Goal: Task Accomplishment & Management: Manage account settings

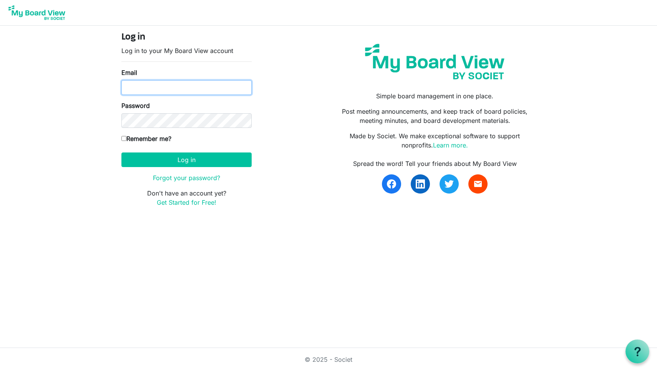
type input "doug.morrow@baptistfoundationil.org"
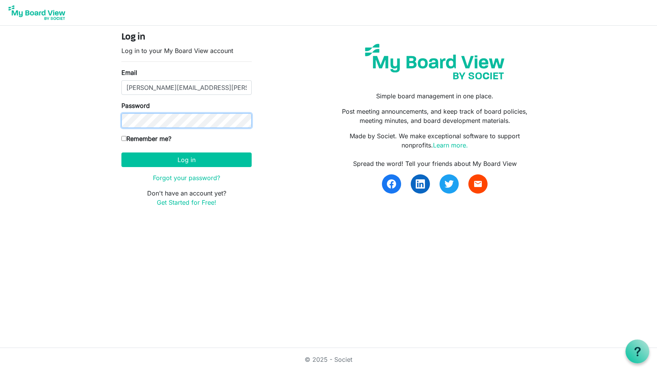
click at [186, 159] on button "Log in" at bounding box center [186, 160] width 130 height 15
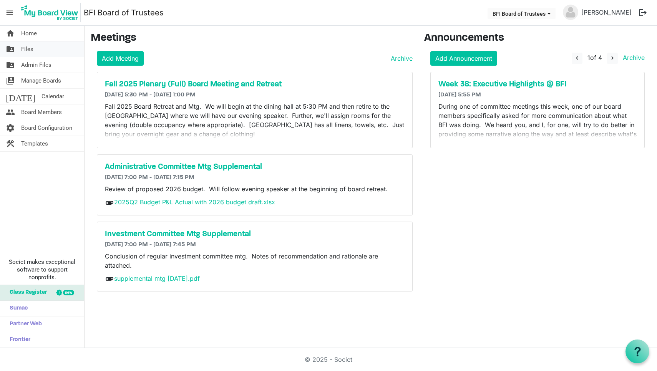
click at [28, 49] on span "Files" at bounding box center [27, 49] width 12 height 15
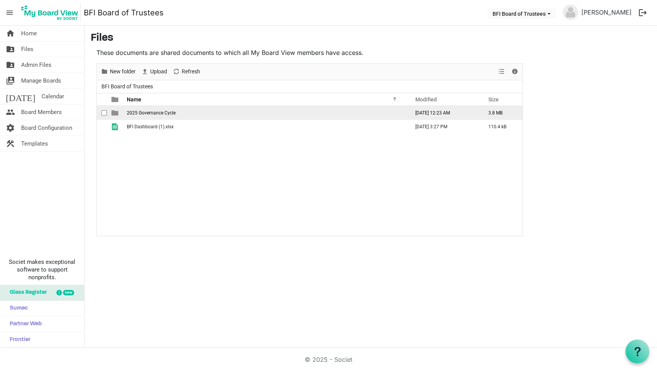
click at [135, 113] on span "2025 Governance Cycle" at bounding box center [151, 112] width 49 height 5
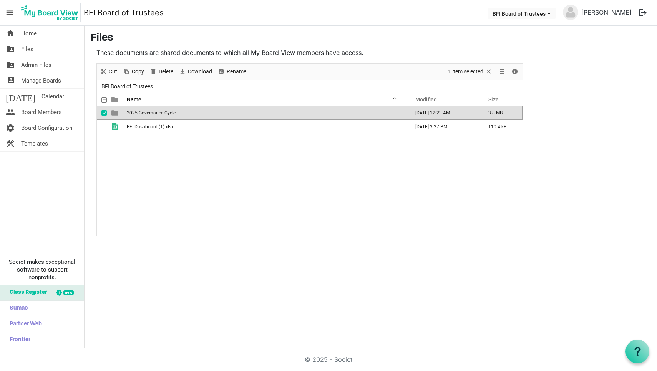
click at [135, 113] on span "2025 Governance Cycle" at bounding box center [151, 112] width 49 height 5
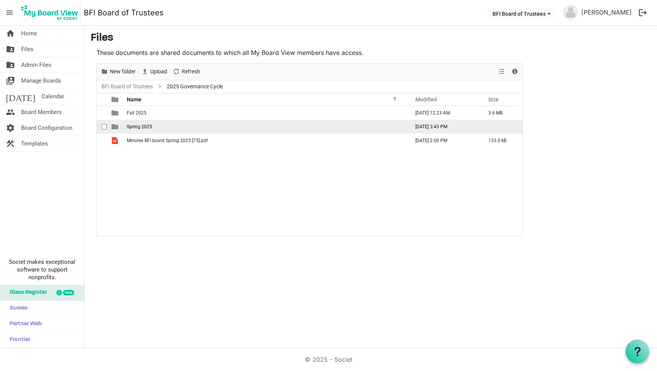
click at [138, 125] on span "Spring 2025" at bounding box center [139, 126] width 25 height 5
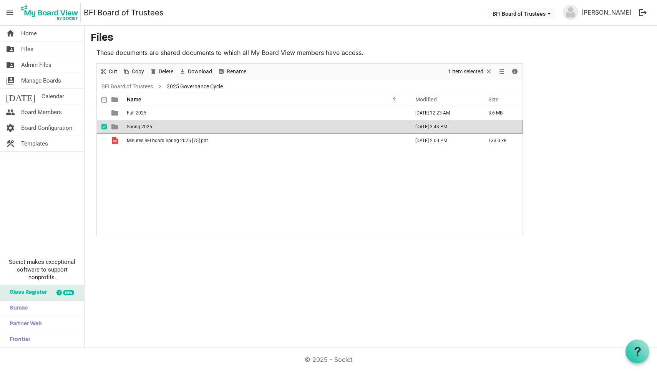
click at [138, 125] on span "Spring 2025" at bounding box center [139, 126] width 25 height 5
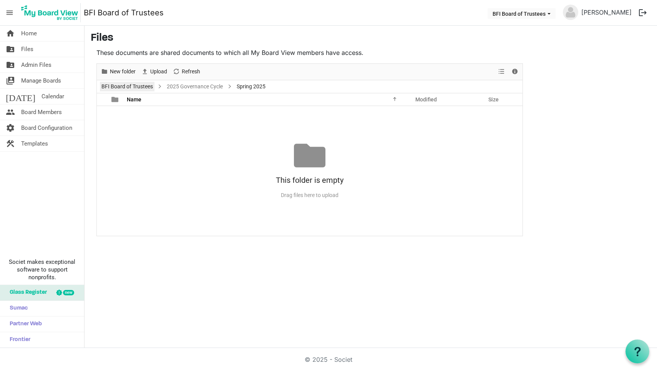
click at [129, 86] on link "BFI Board of Trustees" at bounding box center [127, 87] width 55 height 10
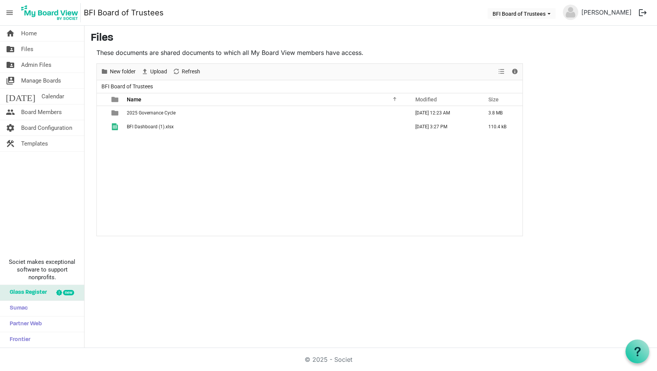
click at [526, 288] on div "home Home folder_shared Files folder_shared Admin Files switch_account Manage B…" at bounding box center [328, 187] width 657 height 322
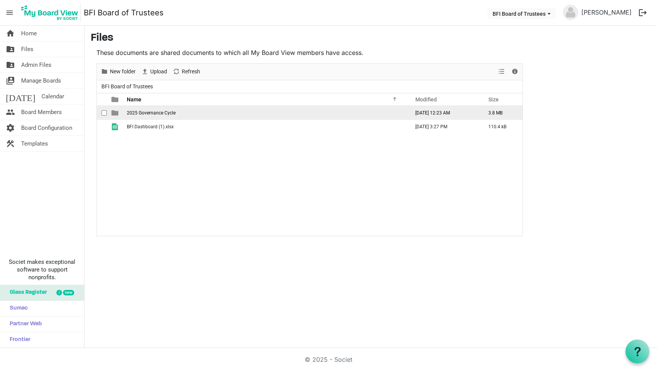
click at [149, 113] on span "2025 Governance Cycle" at bounding box center [151, 112] width 49 height 5
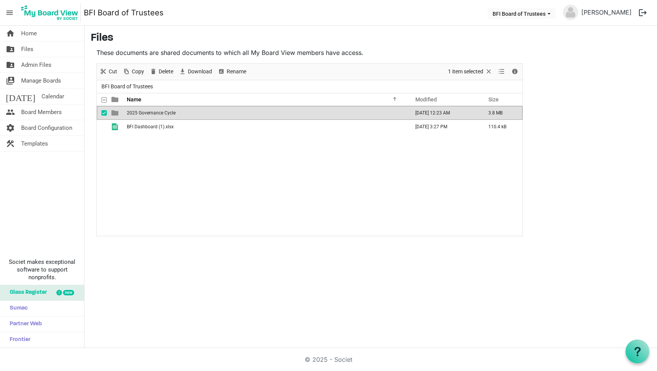
click at [149, 113] on span "2025 Governance Cycle" at bounding box center [151, 112] width 49 height 5
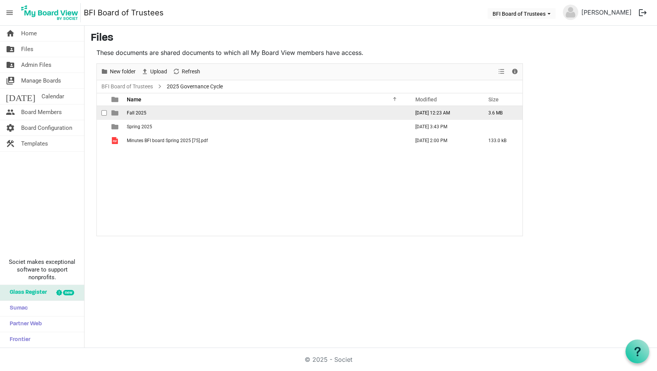
click at [135, 111] on span "Fall 2025" at bounding box center [137, 112] width 20 height 5
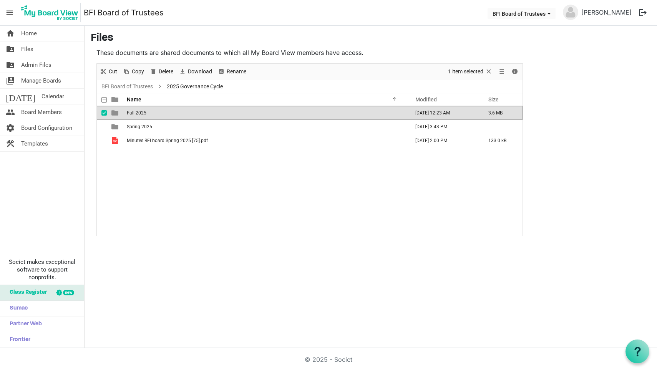
click at [135, 111] on span "Fall 2025" at bounding box center [137, 112] width 20 height 5
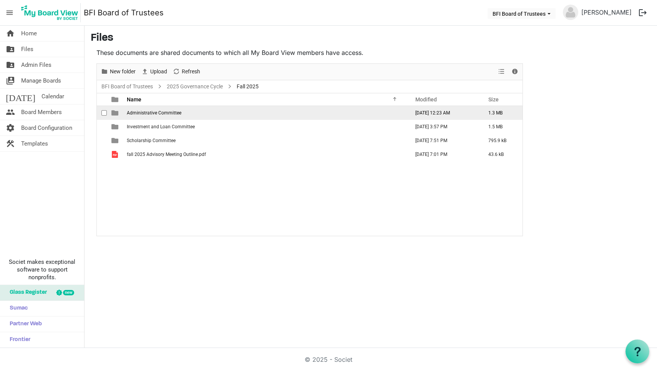
click at [149, 113] on span "Administrative Committee" at bounding box center [154, 112] width 55 height 5
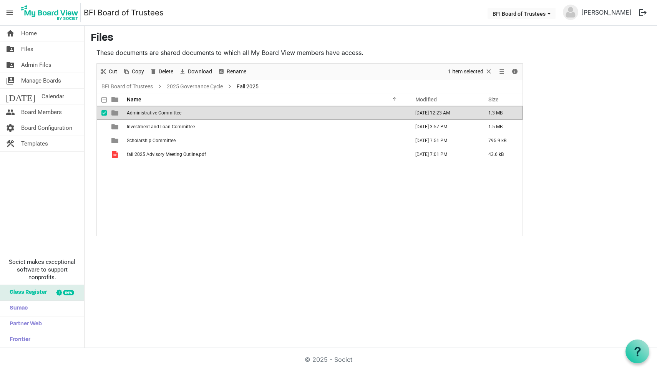
click at [149, 113] on span "Administrative Committee" at bounding box center [154, 112] width 55 height 5
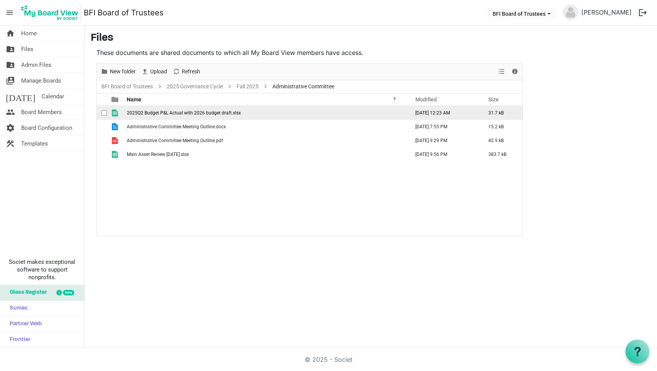
click at [166, 113] on span "2025Q2 Budget P&L Actual with 2026 budget draft.xlsx" at bounding box center [184, 112] width 114 height 5
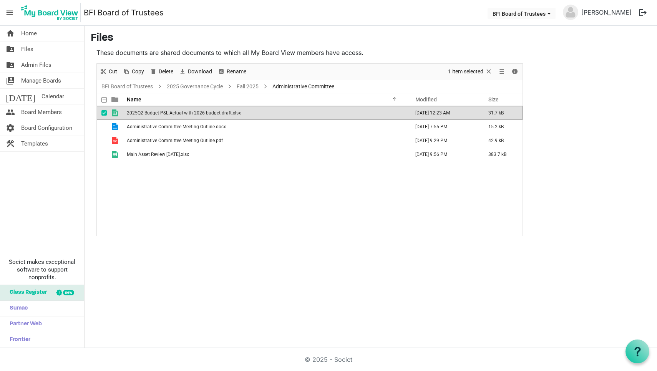
click at [166, 113] on span "2025Q2 Budget P&L Actual with 2026 budget draft.xlsx" at bounding box center [184, 112] width 114 height 5
click at [248, 86] on link "Fall 2025" at bounding box center [247, 87] width 25 height 10
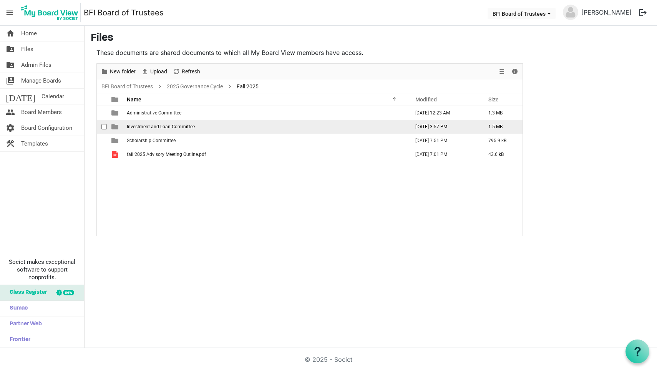
click at [157, 127] on span "Investment and Loan Committee" at bounding box center [161, 126] width 68 height 5
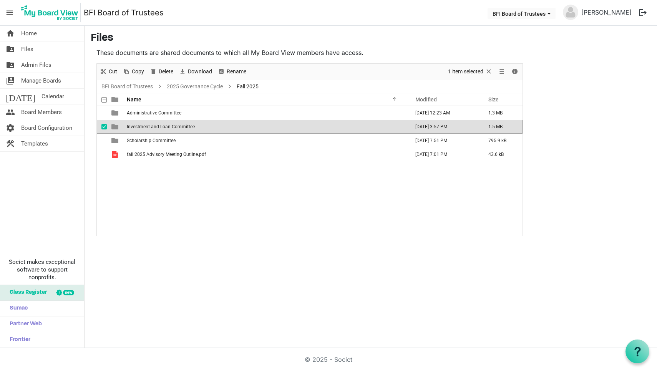
click at [157, 127] on span "Investment and Loan Committee" at bounding box center [161, 126] width 68 height 5
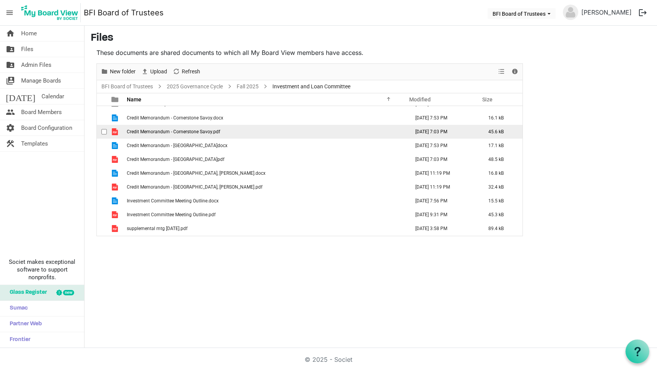
scroll to position [9, 0]
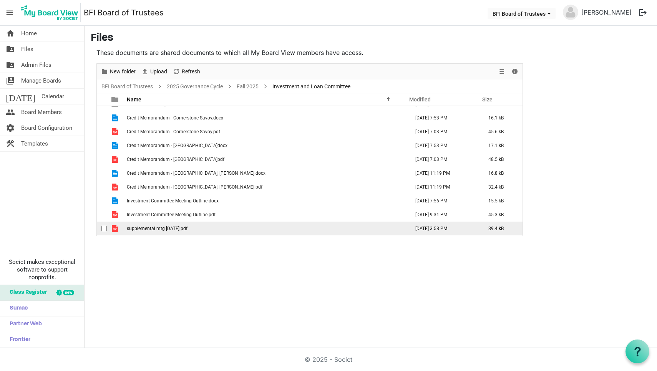
click at [160, 228] on span "supplemental mtg 25 sep 2025.pdf" at bounding box center [157, 228] width 61 height 5
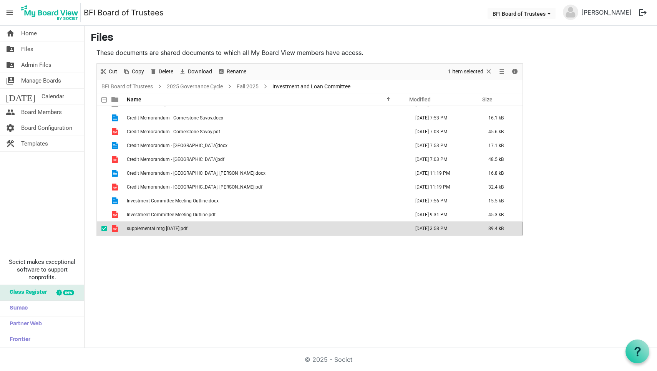
click at [160, 228] on span "supplemental mtg [DATE].pdf" at bounding box center [157, 228] width 61 height 5
click at [249, 88] on link "Fall 2025" at bounding box center [247, 87] width 25 height 10
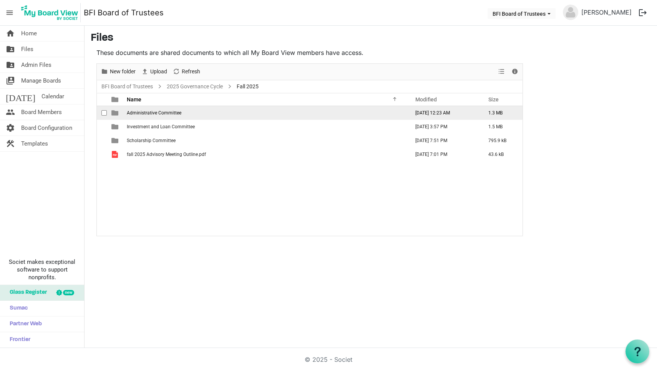
click at [157, 108] on td "Administrative Committee" at bounding box center [266, 113] width 283 height 14
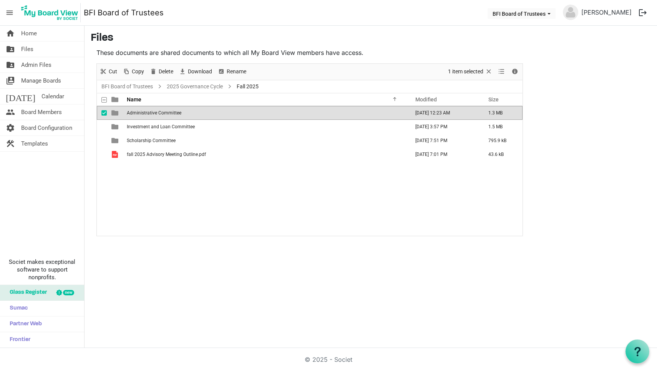
click at [157, 108] on td "Administrative Committee" at bounding box center [266, 113] width 283 height 14
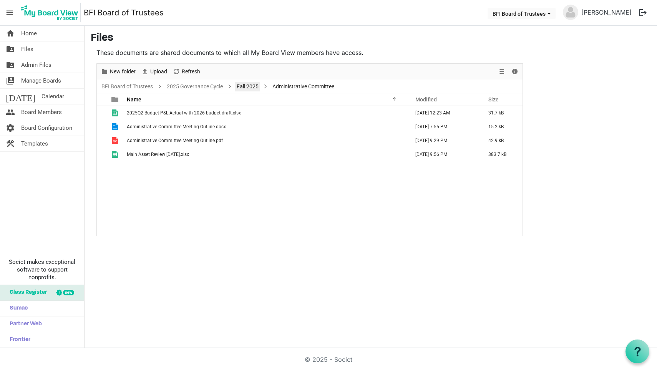
click at [251, 87] on link "Fall 2025" at bounding box center [247, 87] width 25 height 10
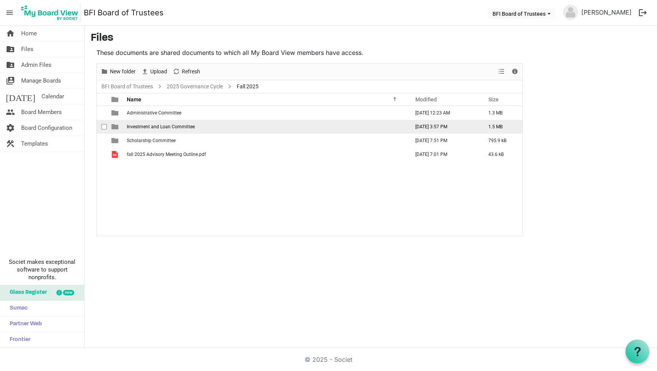
click at [145, 127] on span "Investment and Loan Committee" at bounding box center [161, 126] width 68 height 5
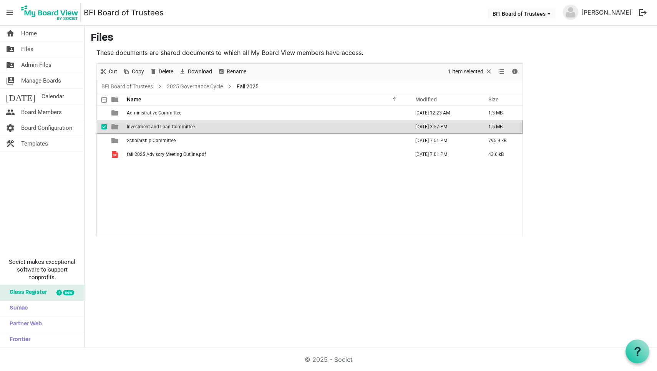
click at [145, 127] on span "Investment and Loan Committee" at bounding box center [161, 126] width 68 height 5
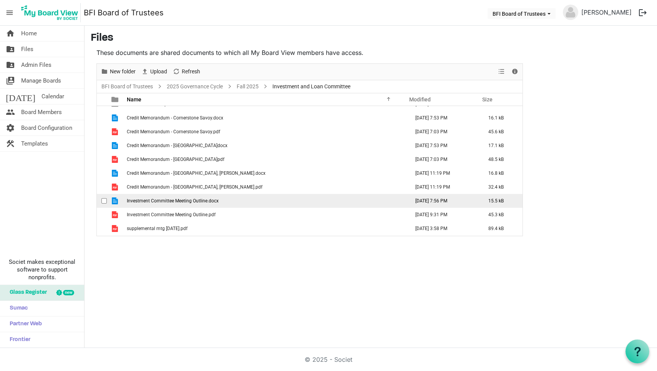
scroll to position [9, 0]
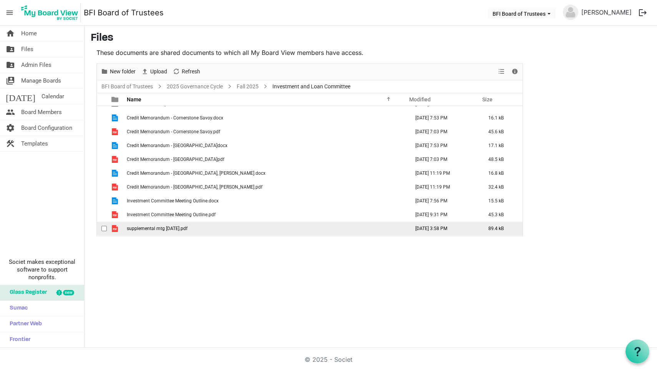
click at [162, 229] on span "supplemental mtg 25 sep 2025.pdf" at bounding box center [157, 228] width 61 height 5
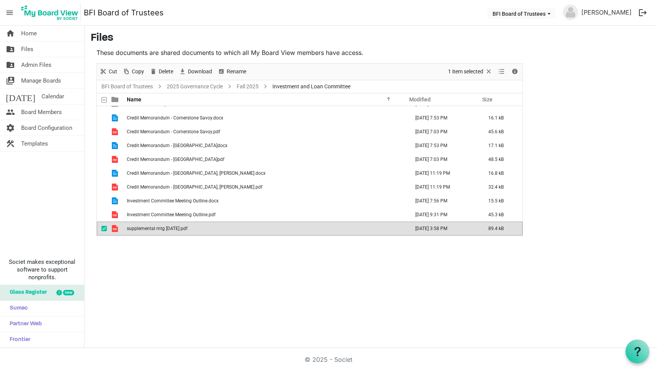
click at [162, 229] on span "supplemental mtg 25 sep 2025.pdf" at bounding box center [157, 228] width 61 height 5
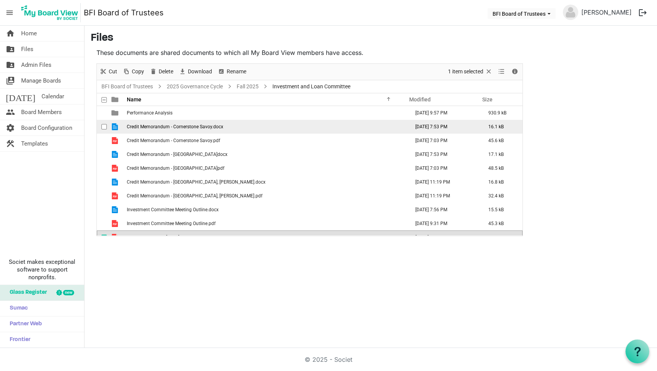
scroll to position [0, 0]
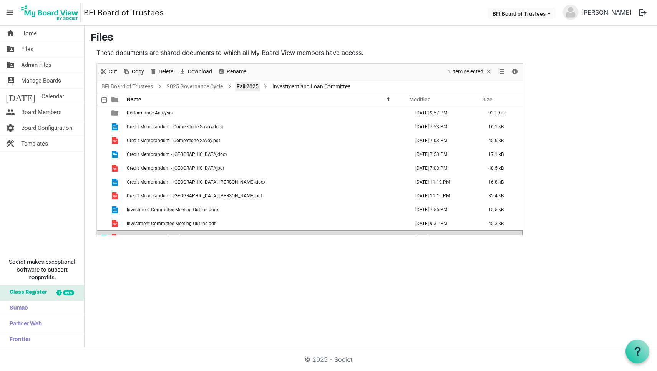
click at [246, 85] on link "Fall 2025" at bounding box center [247, 87] width 25 height 10
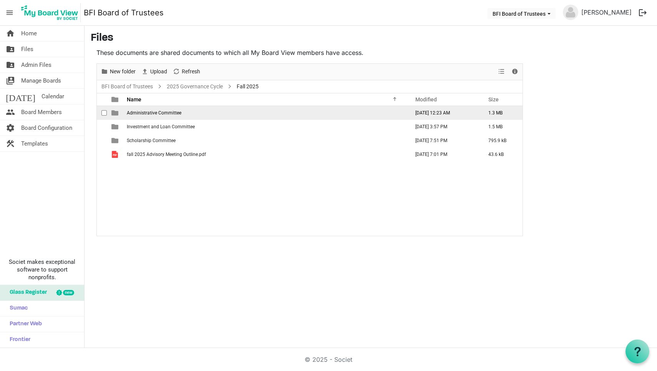
click at [144, 115] on span "Administrative Committee" at bounding box center [154, 112] width 55 height 5
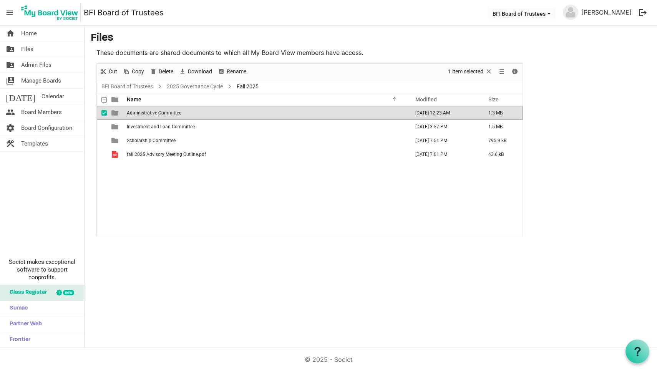
click at [144, 115] on span "Administrative Committee" at bounding box center [154, 112] width 55 height 5
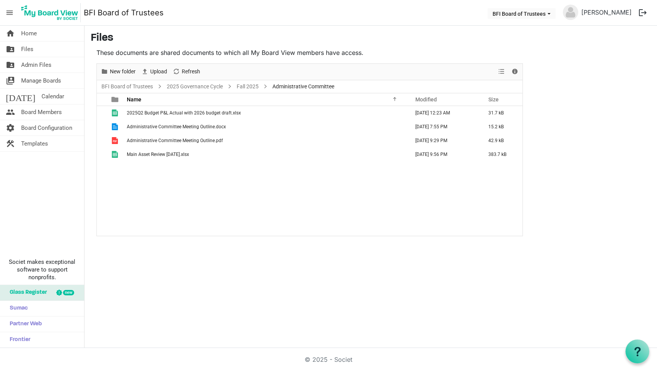
click at [231, 228] on div "2025Q2 Budget P&L Actual with 2026 budget draft.xlsx September 21, 2025 12:23 A…" at bounding box center [310, 171] width 426 height 130
click at [176, 70] on span "Refresh" at bounding box center [176, 72] width 9 height 10
click at [25, 32] on span "Home" at bounding box center [29, 33] width 16 height 15
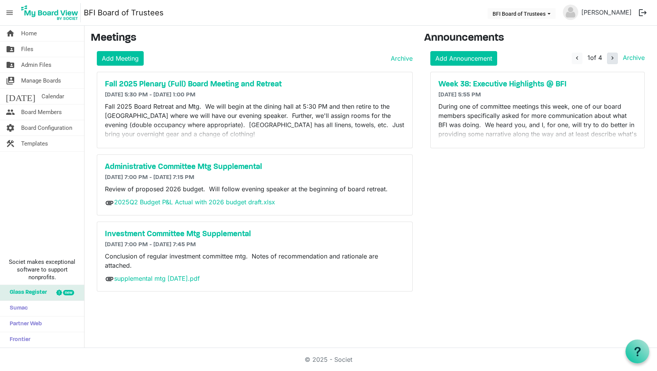
click at [614, 57] on span "navigate_next" at bounding box center [612, 58] width 7 height 7
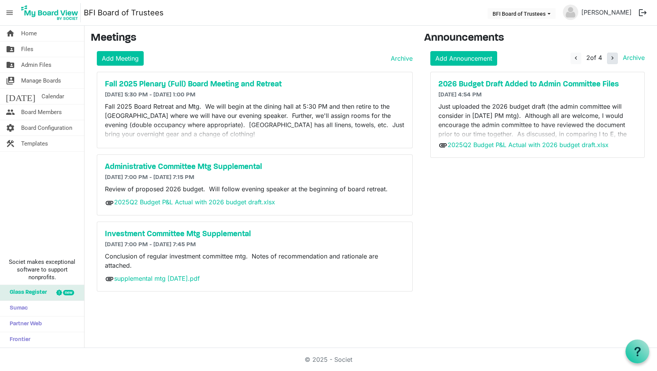
click at [614, 57] on span "navigate_next" at bounding box center [612, 58] width 7 height 7
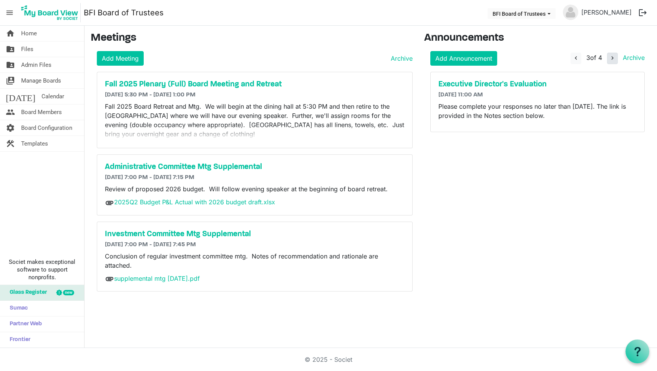
click at [614, 57] on span "navigate_next" at bounding box center [612, 58] width 7 height 7
click at [27, 50] on span "Files" at bounding box center [27, 49] width 12 height 15
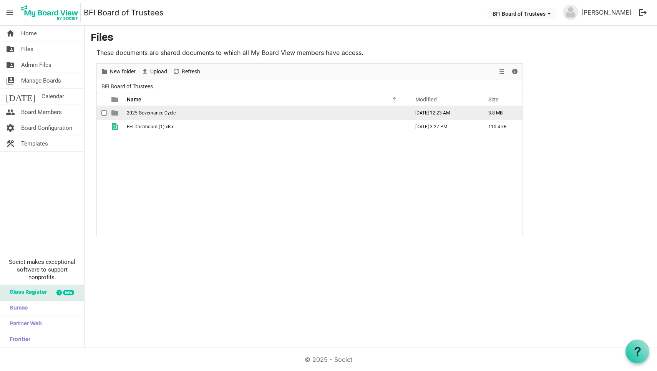
click at [149, 112] on span "2025 Governance Cycle" at bounding box center [151, 112] width 49 height 5
click at [137, 112] on span "Fall 2025" at bounding box center [137, 112] width 20 height 5
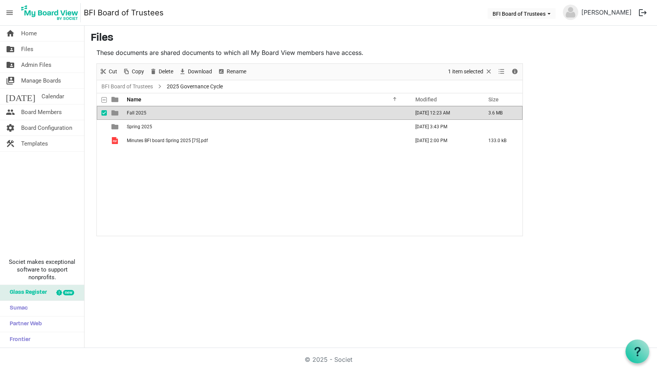
click at [137, 112] on span "Fall 2025" at bounding box center [137, 112] width 20 height 5
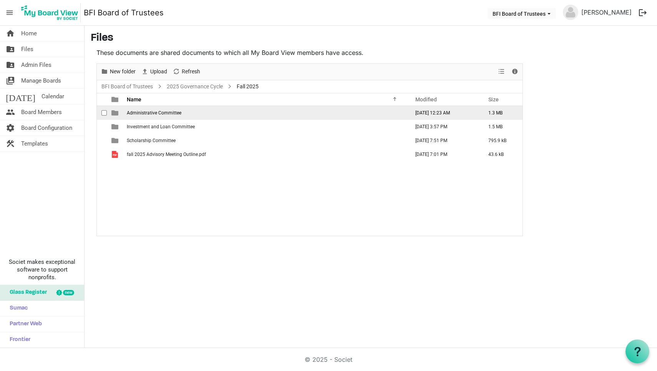
click at [150, 112] on span "Administrative Committee" at bounding box center [154, 112] width 55 height 5
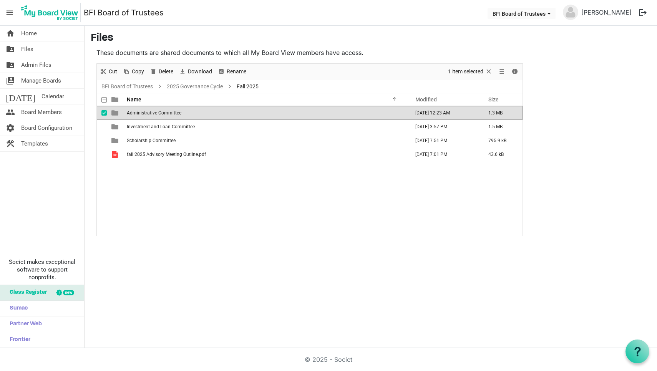
click at [157, 113] on span "Administrative Committee" at bounding box center [154, 112] width 55 height 5
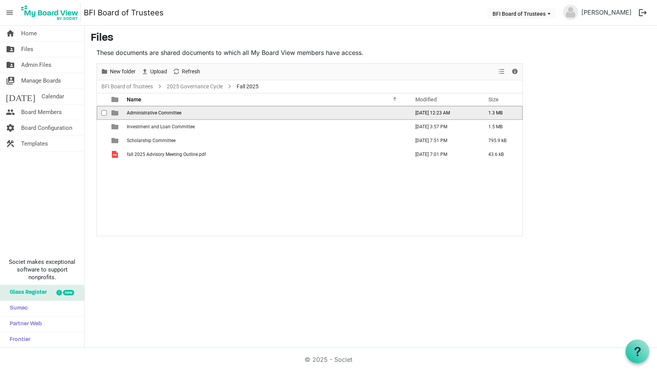
click at [157, 113] on span "Administrative Committee" at bounding box center [154, 112] width 55 height 5
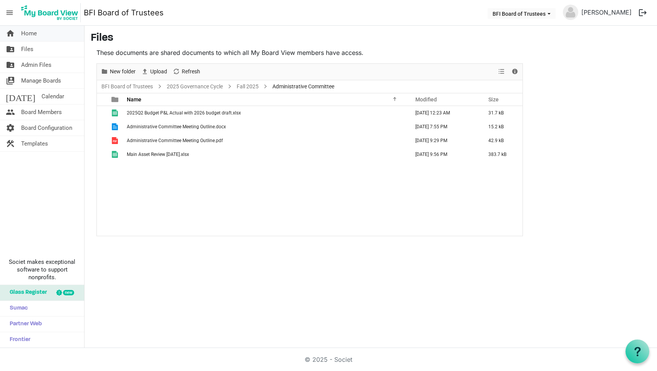
click at [29, 34] on span "Home" at bounding box center [29, 33] width 16 height 15
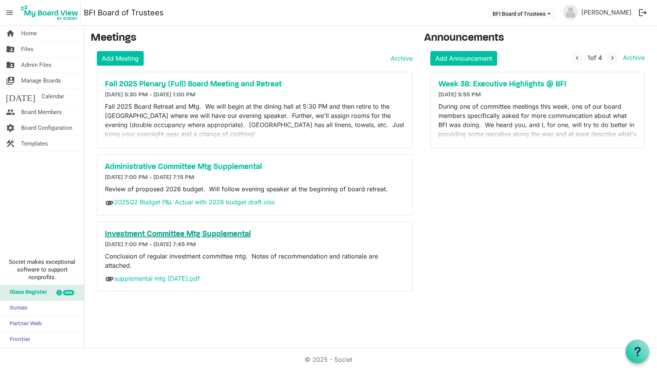
click at [189, 238] on h5 "Investment Committee Mtg Supplemental" at bounding box center [255, 234] width 300 height 9
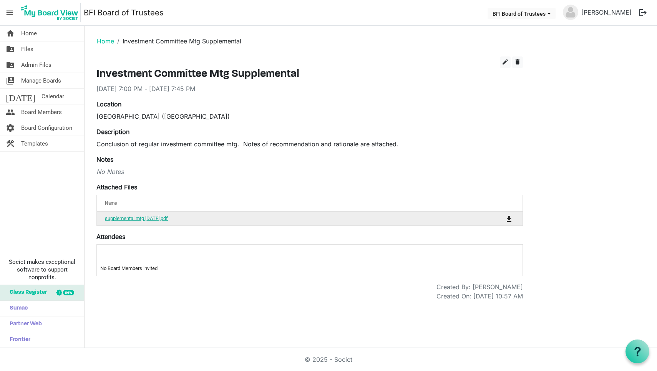
click at [161, 219] on link "supplemental mtg [DATE].pdf" at bounding box center [136, 219] width 63 height 6
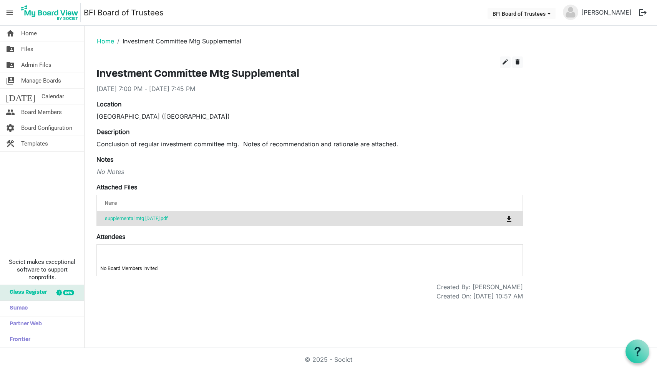
click at [183, 143] on p "Conclusion of regular investment committee mtg. Notes of recommendation and rat…" at bounding box center [309, 144] width 427 height 9
click at [107, 41] on link "Home" at bounding box center [105, 41] width 17 height 8
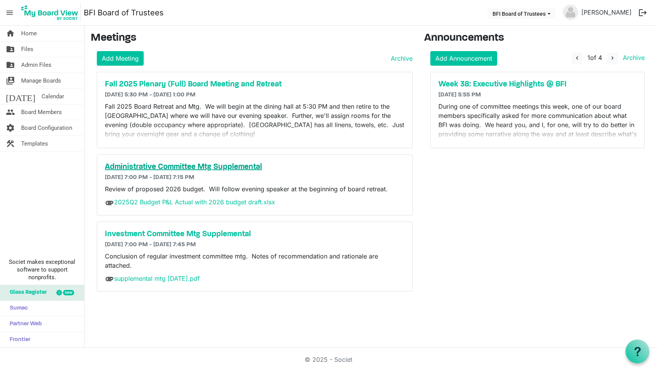
click at [185, 167] on h5 "Administrative Committee Mtg Supplemental" at bounding box center [255, 167] width 300 height 9
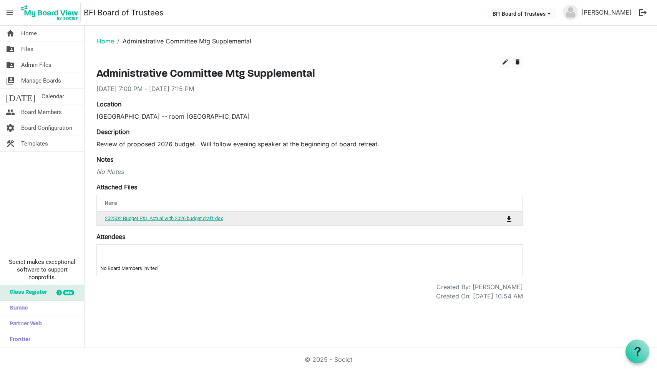
click at [166, 221] on link "2025Q2 Budget P&L Actual with 2026 budget draft.xlsx" at bounding box center [164, 219] width 118 height 6
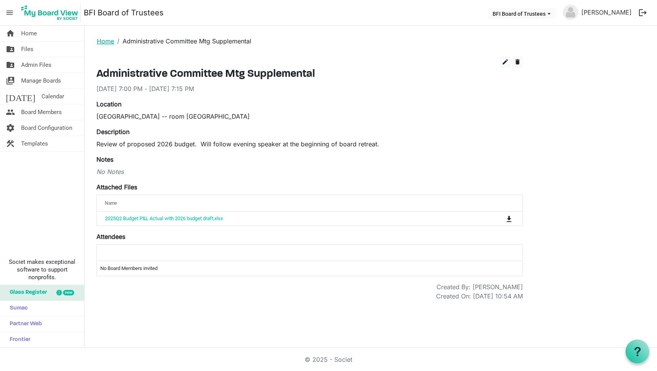
click at [104, 38] on link "Home" at bounding box center [105, 41] width 17 height 8
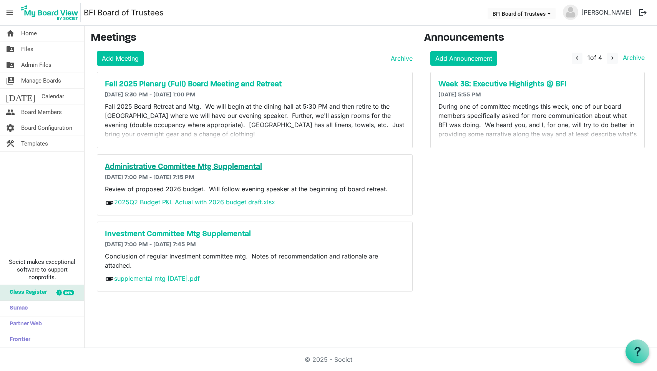
click at [181, 167] on h5 "Administrative Committee Mtg Supplemental" at bounding box center [255, 167] width 300 height 9
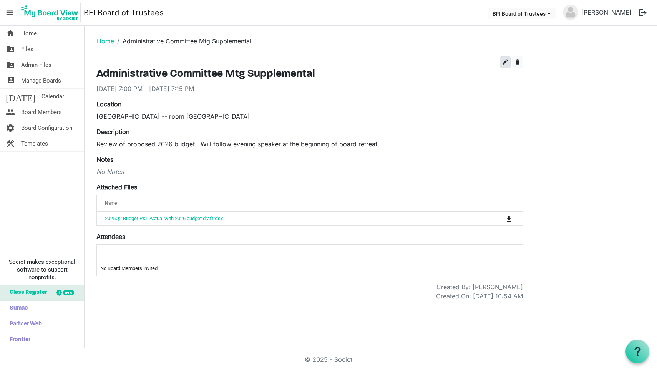
click at [504, 63] on span "edit" at bounding box center [505, 61] width 7 height 7
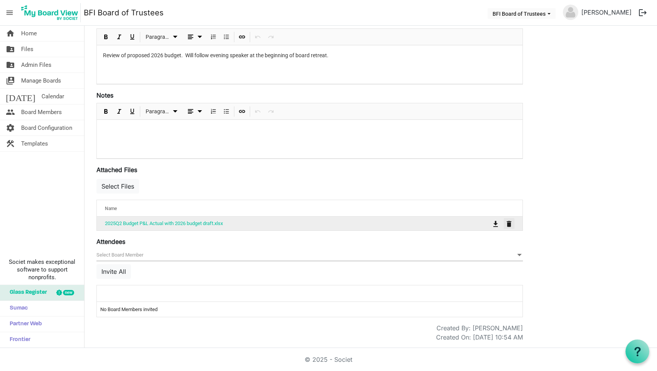
click at [509, 223] on span "is Command column column header" at bounding box center [509, 224] width 5 height 6
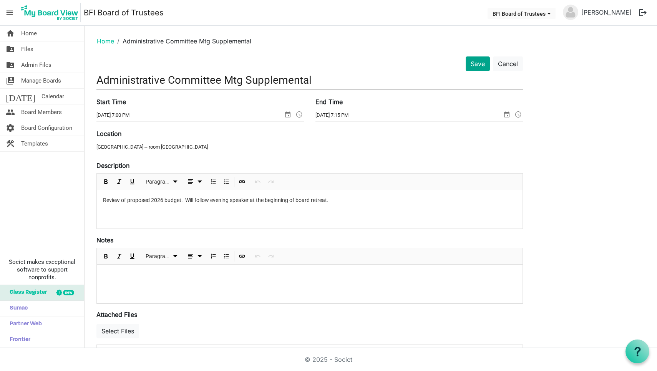
click at [479, 62] on button "Save" at bounding box center [478, 63] width 24 height 15
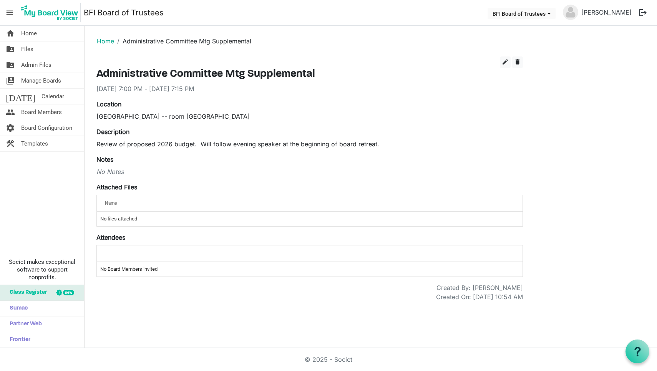
click at [105, 41] on link "Home" at bounding box center [105, 41] width 17 height 8
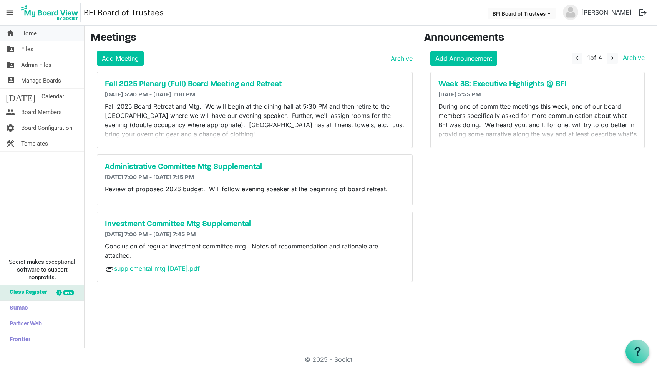
click at [28, 34] on span "Home" at bounding box center [29, 33] width 16 height 15
